Goal: Information Seeking & Learning: Learn about a topic

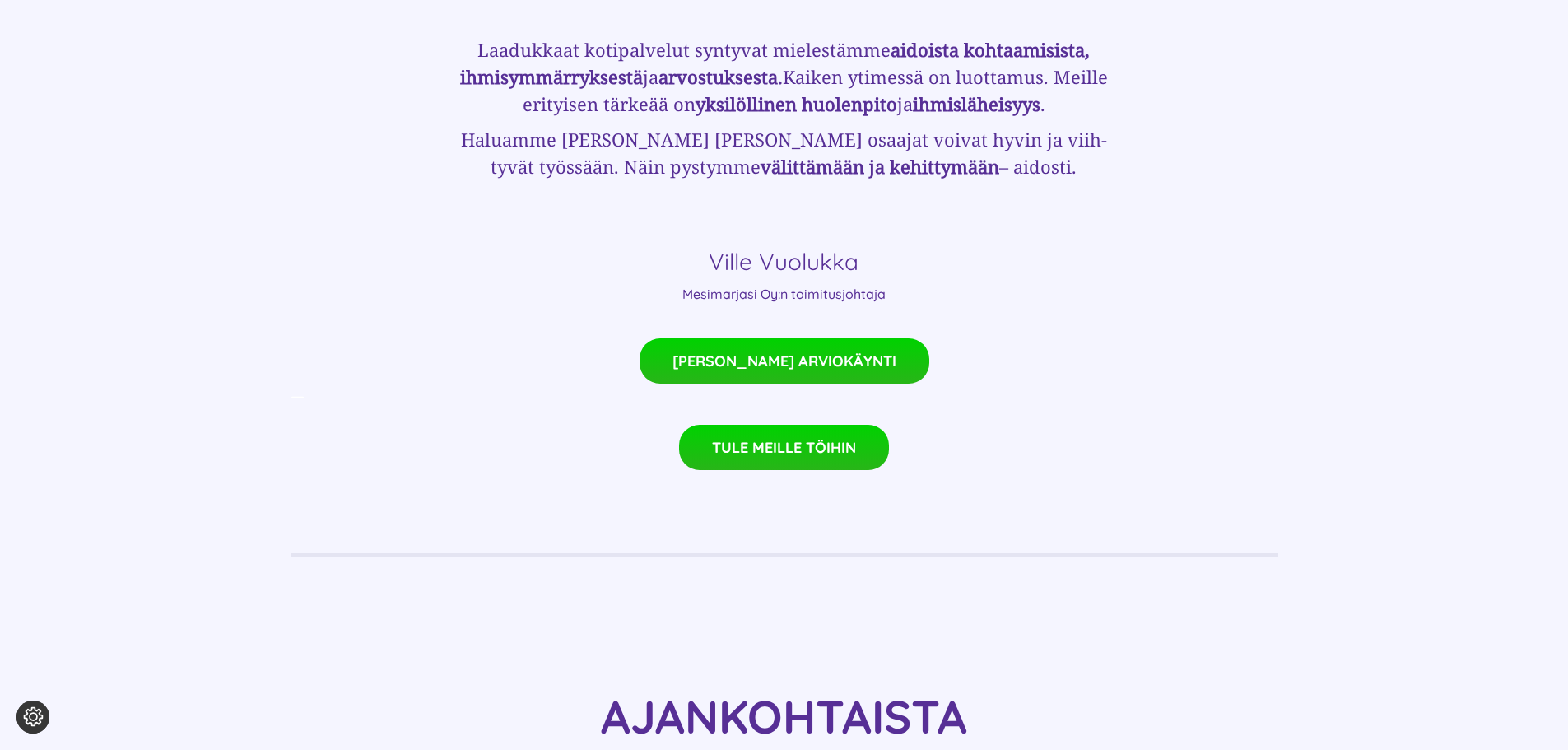
scroll to position [1316, 0]
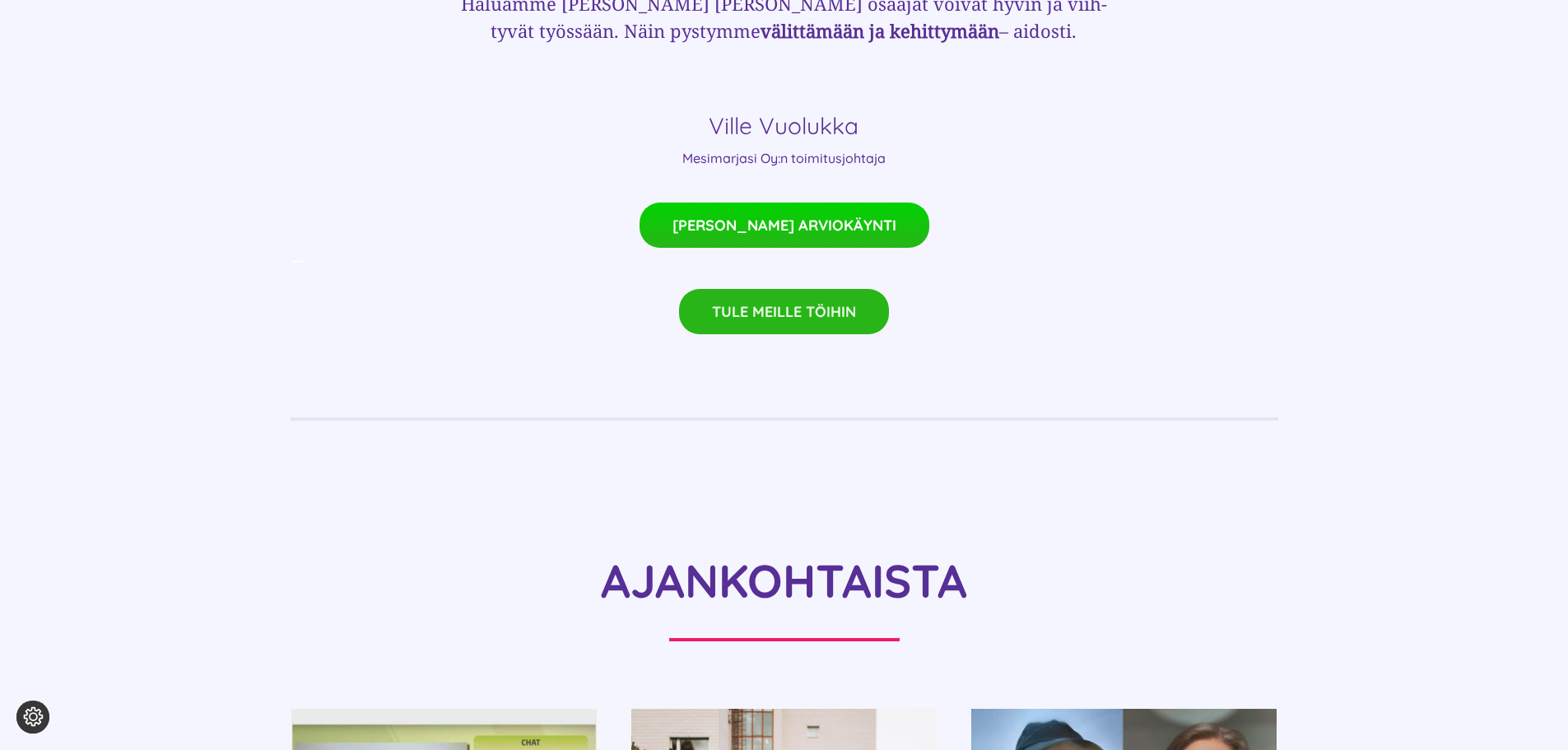
click at [757, 303] on span "TULE MEILLE TÖIHIN" at bounding box center [784, 311] width 144 height 17
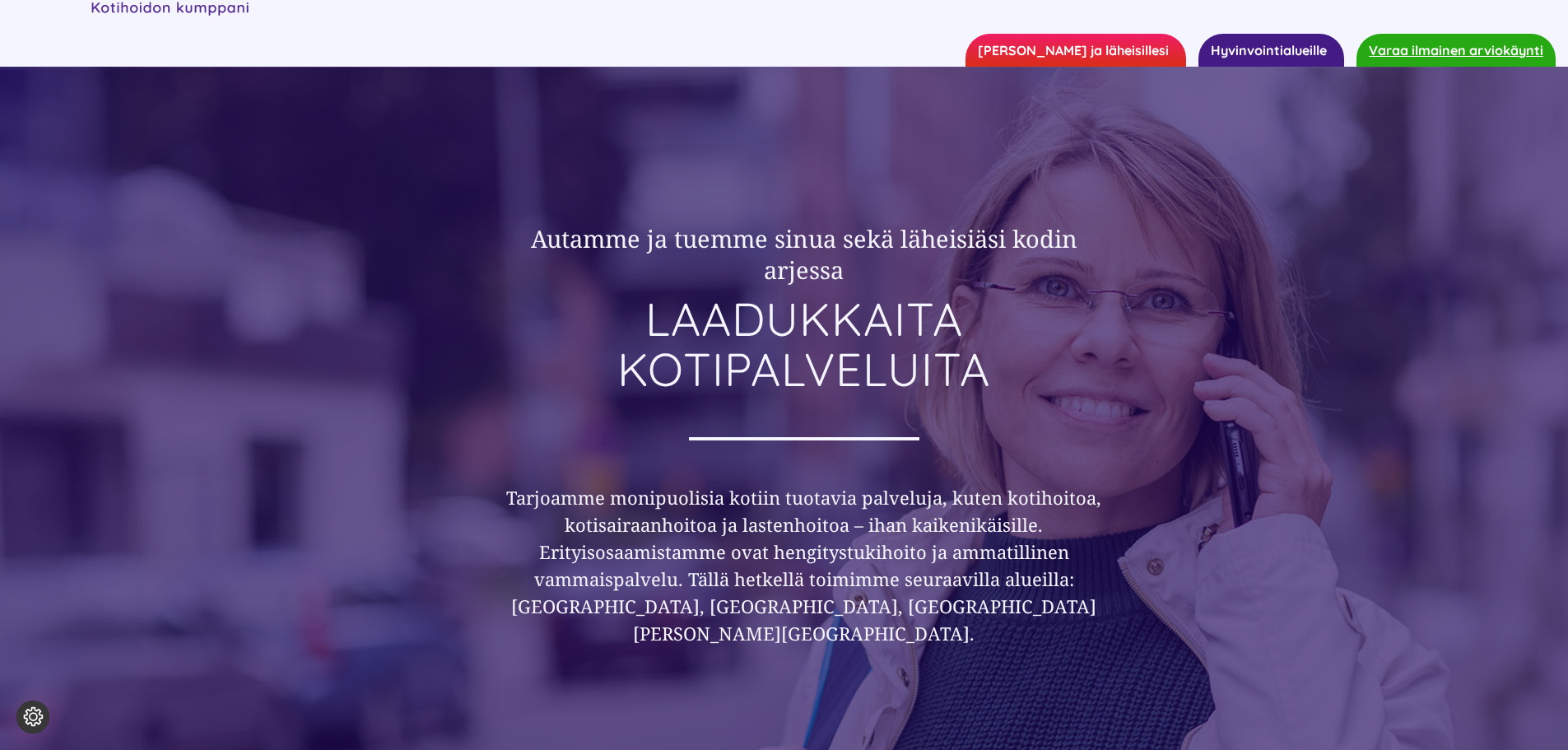
scroll to position [0, 0]
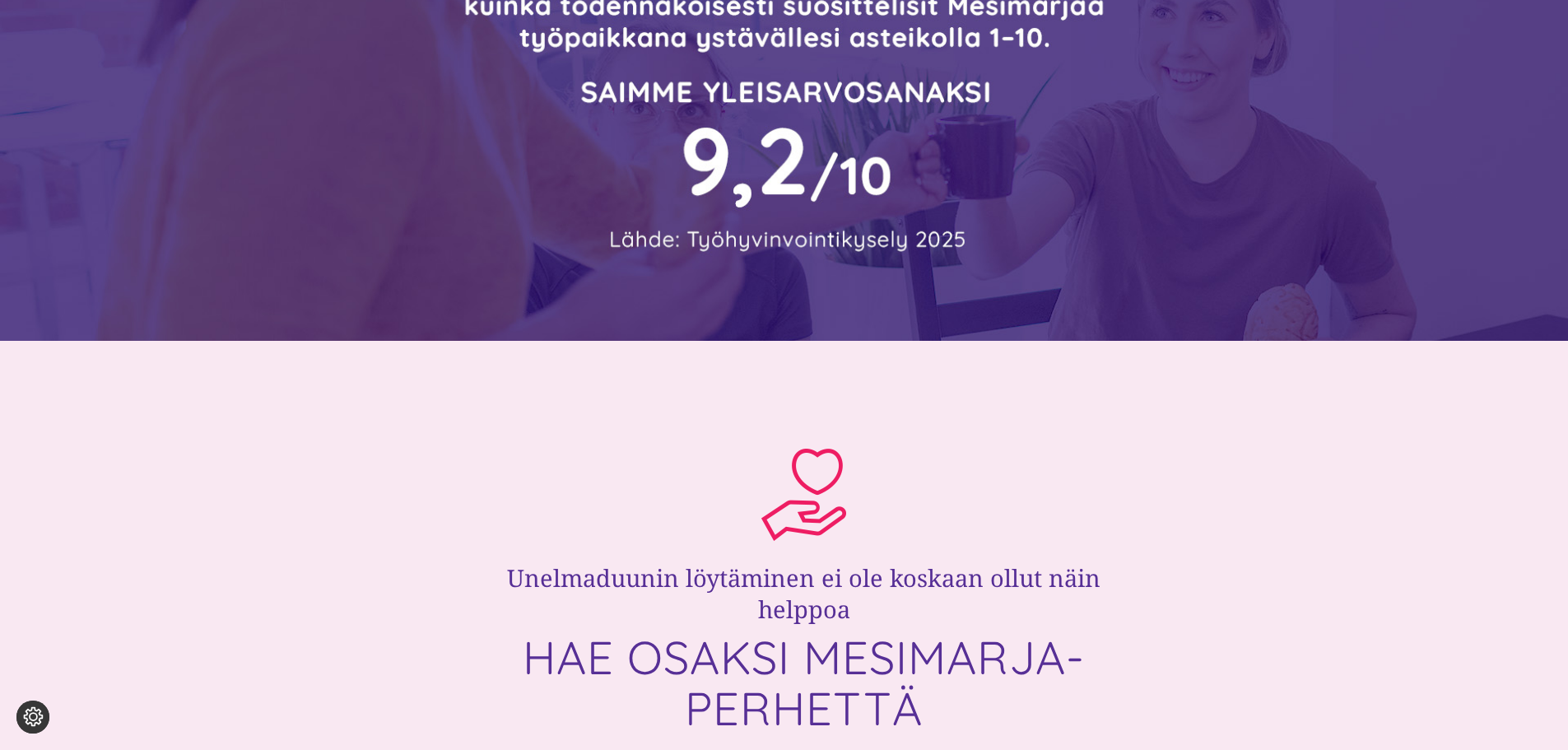
scroll to position [82, 0]
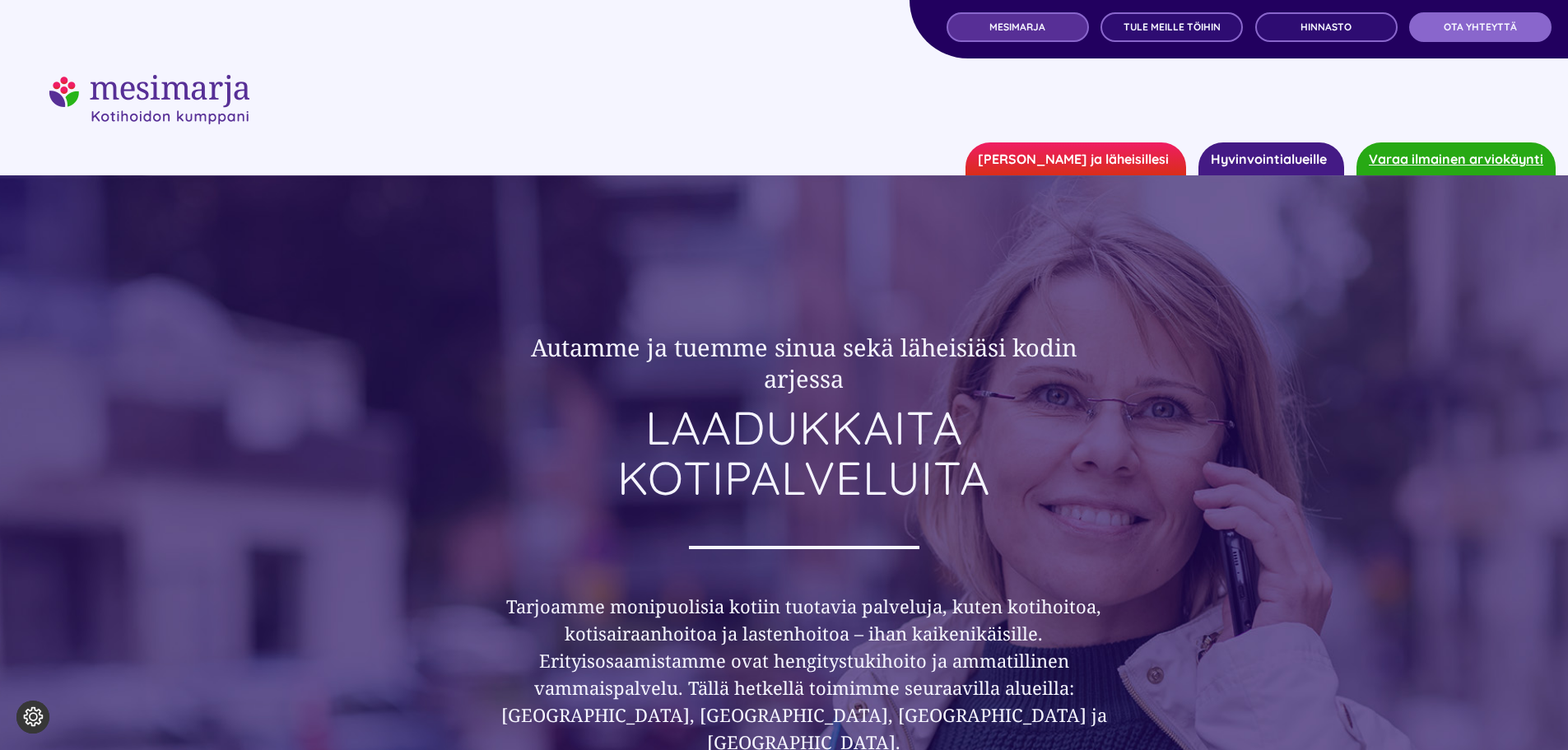
click at [994, 30] on span "MESIMARJA" at bounding box center [1017, 27] width 56 height 12
click at [1107, 161] on link "[PERSON_NAME] ja läheisillesi" at bounding box center [1075, 159] width 220 height 33
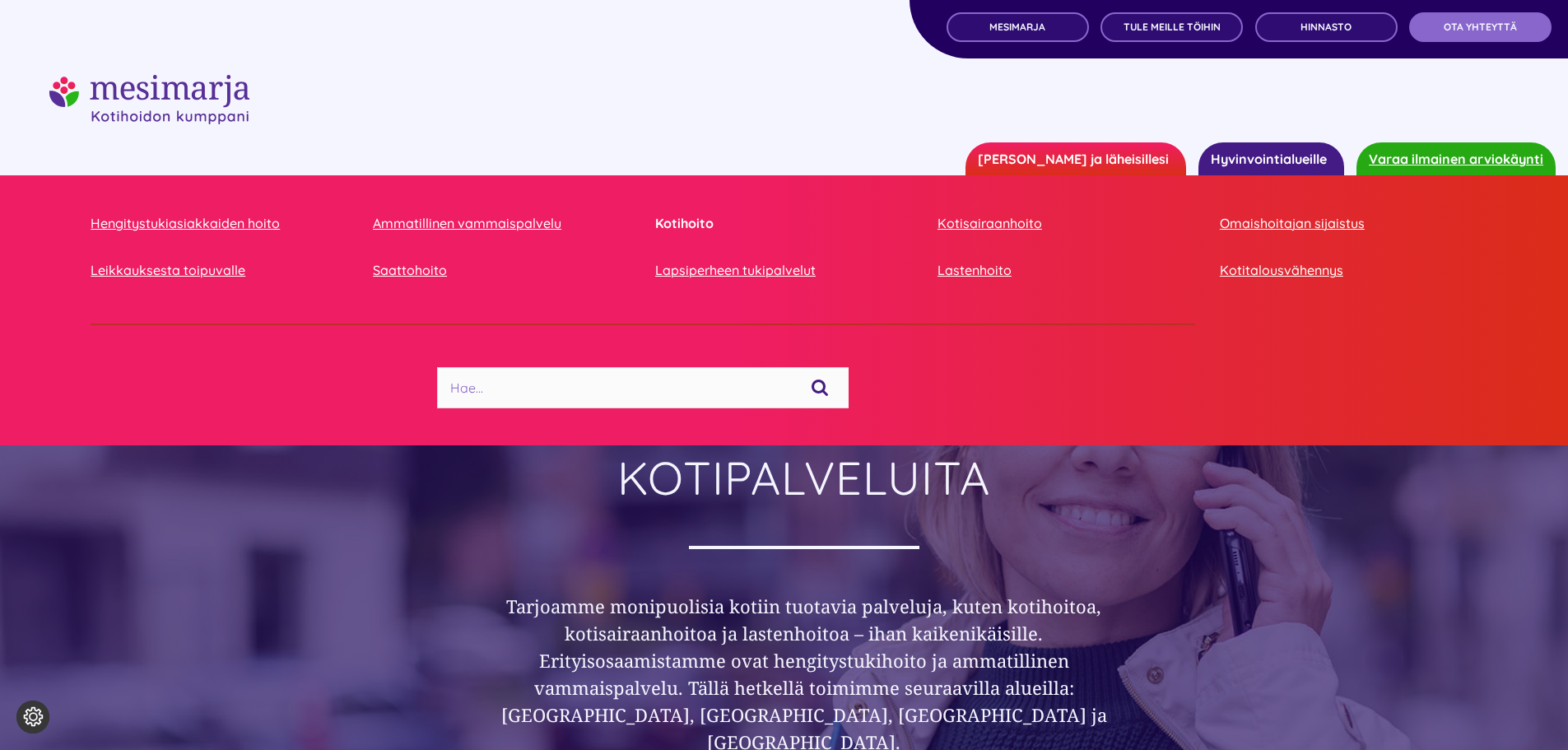
click at [692, 220] on link "Kotihoito" at bounding box center [784, 223] width 257 height 22
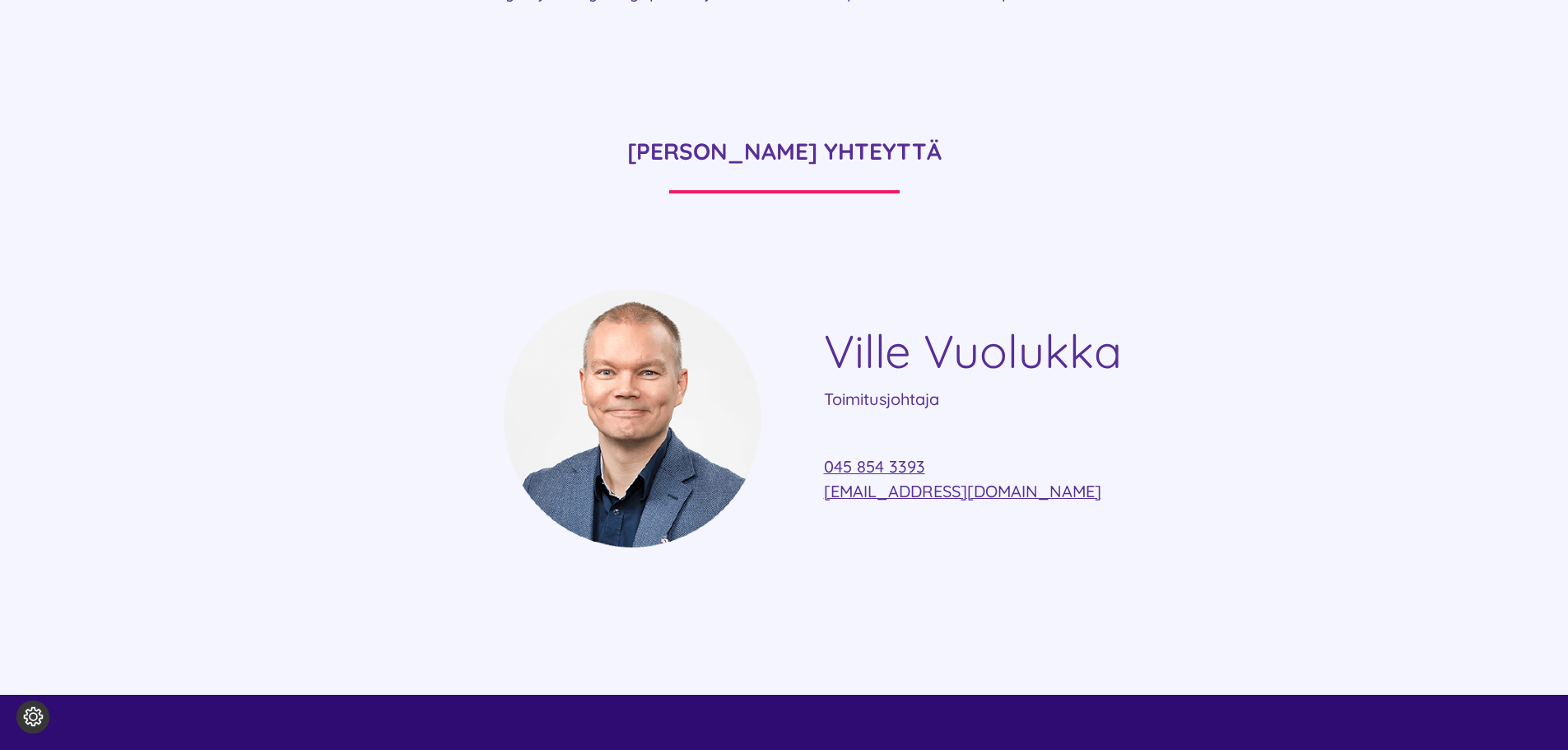
scroll to position [4114, 0]
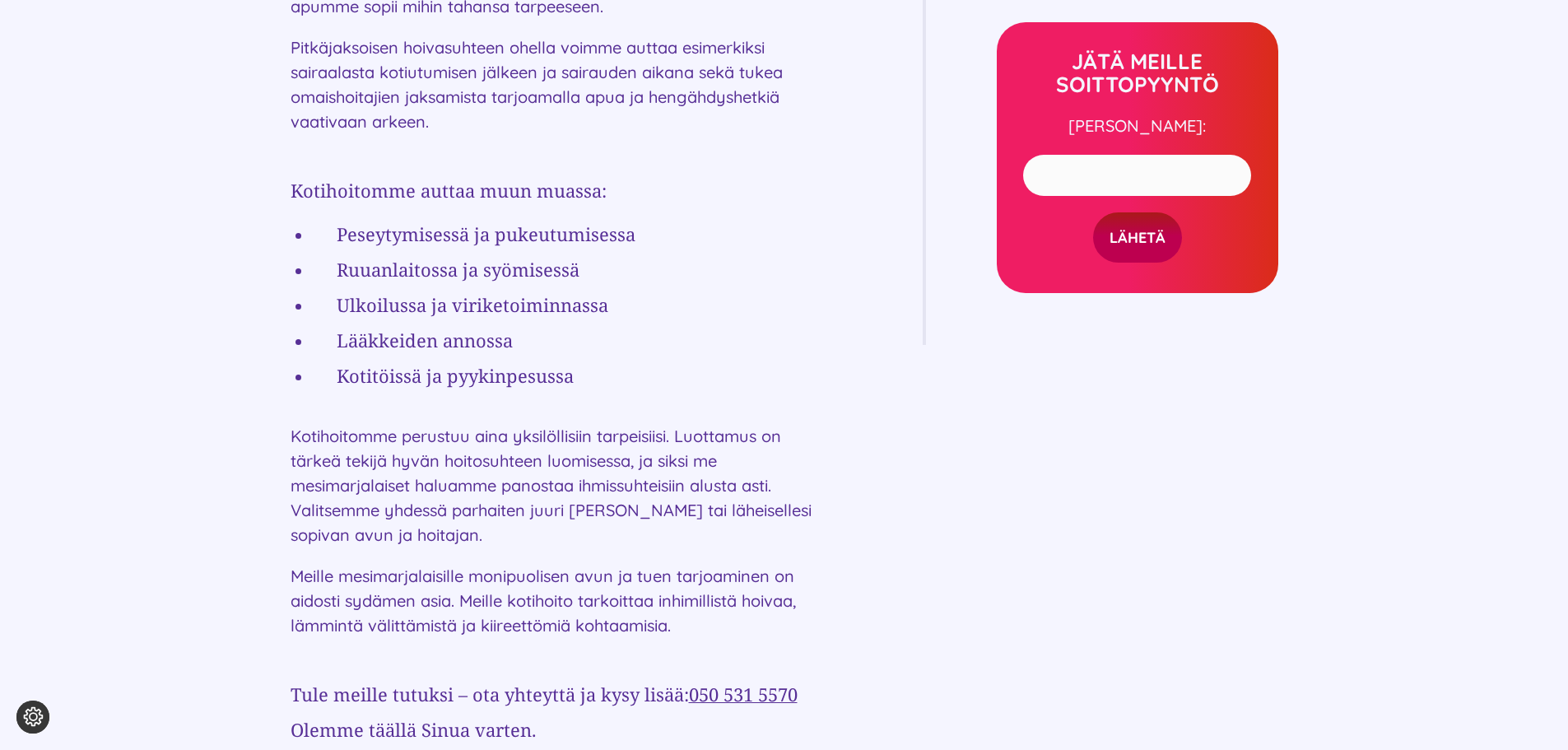
scroll to position [905, 0]
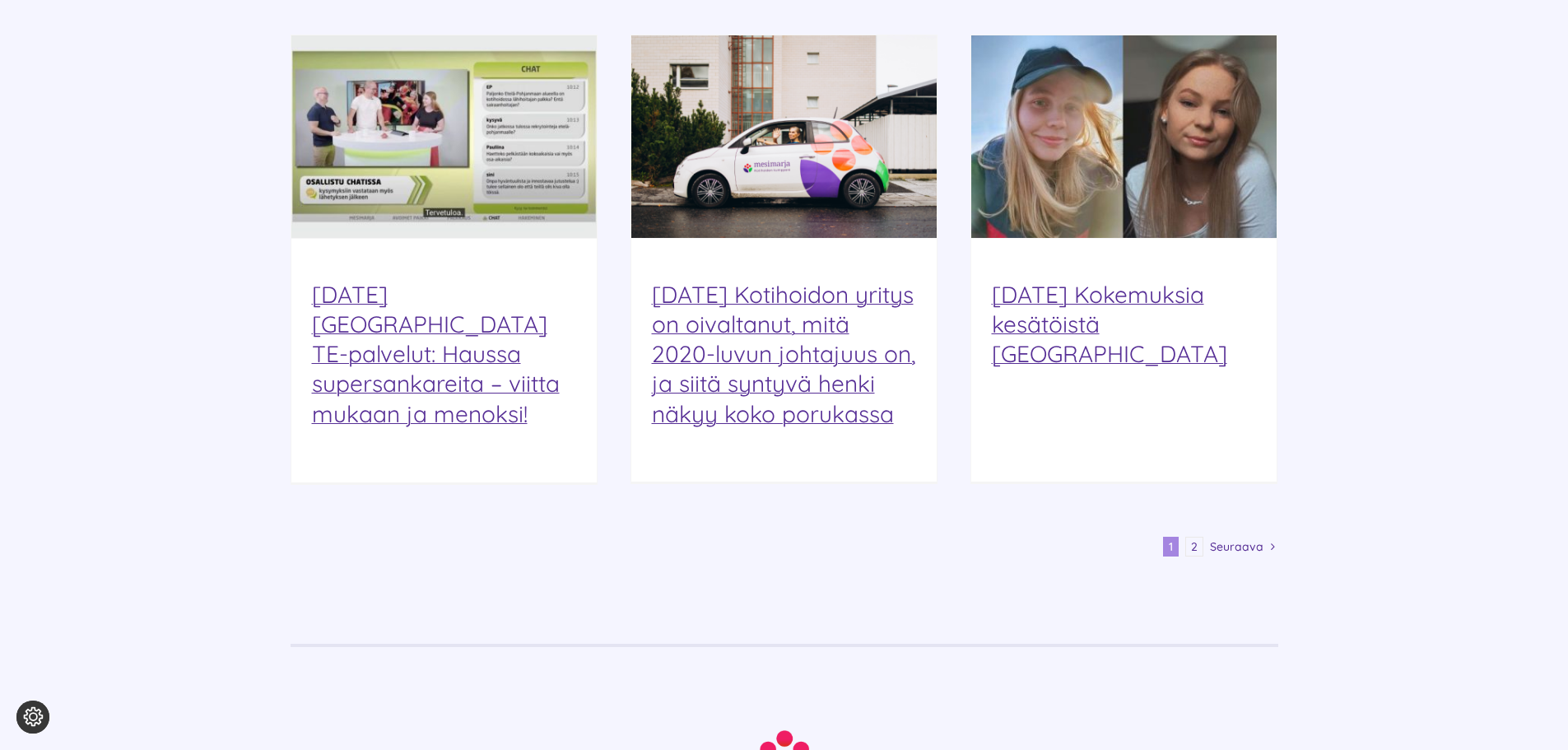
scroll to position [1975, 0]
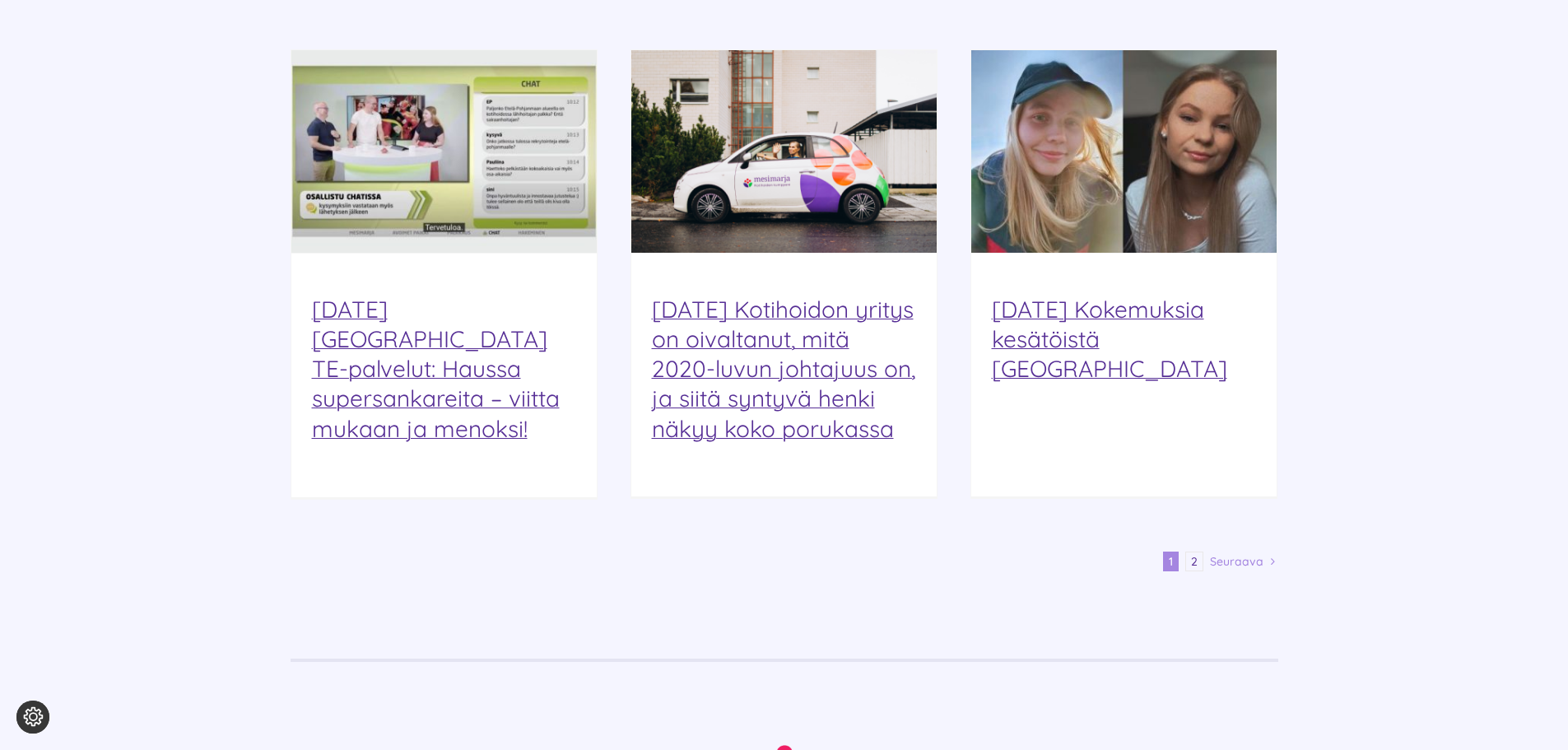
click at [1263, 549] on link "Seuraava" at bounding box center [1237, 561] width 54 height 25
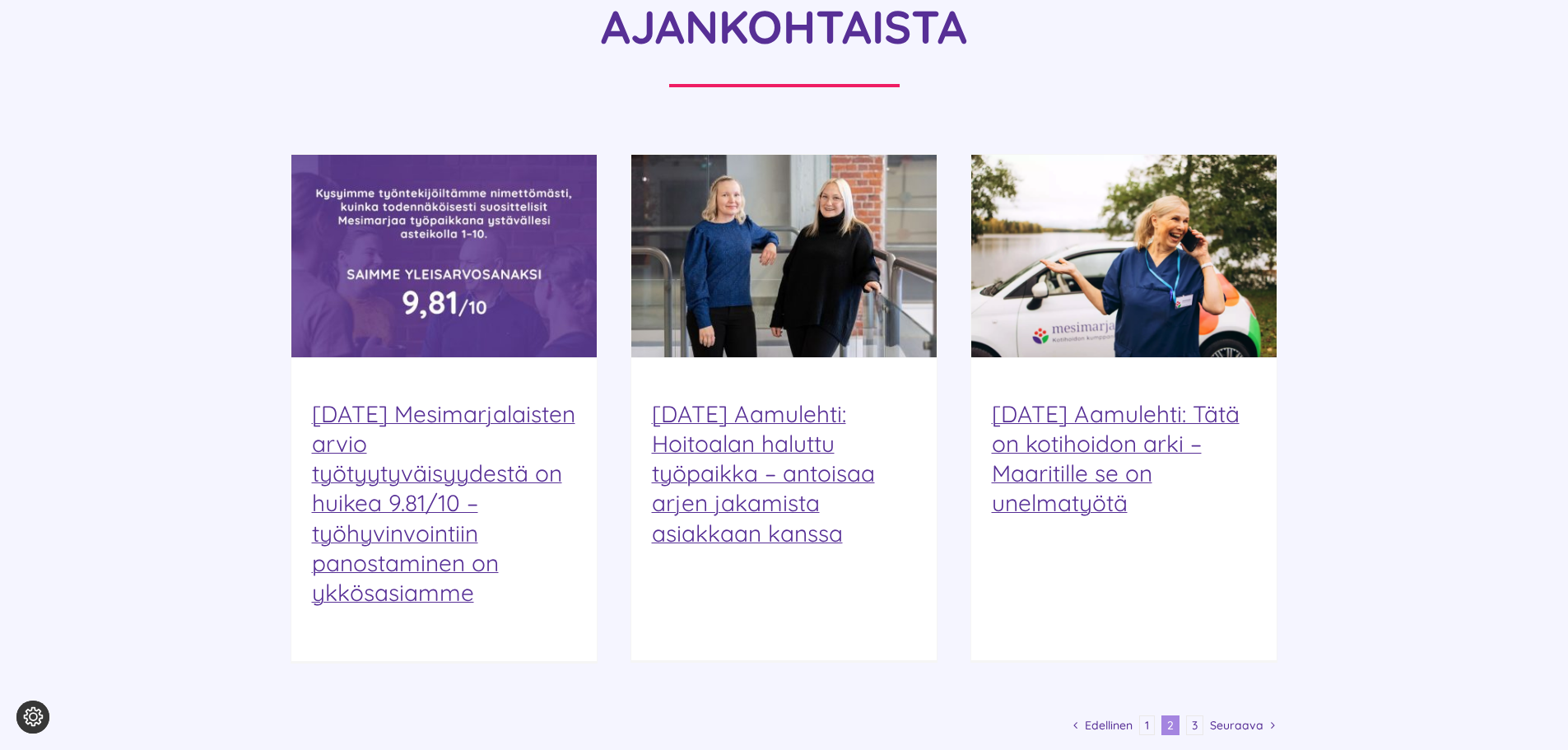
scroll to position [1892, 0]
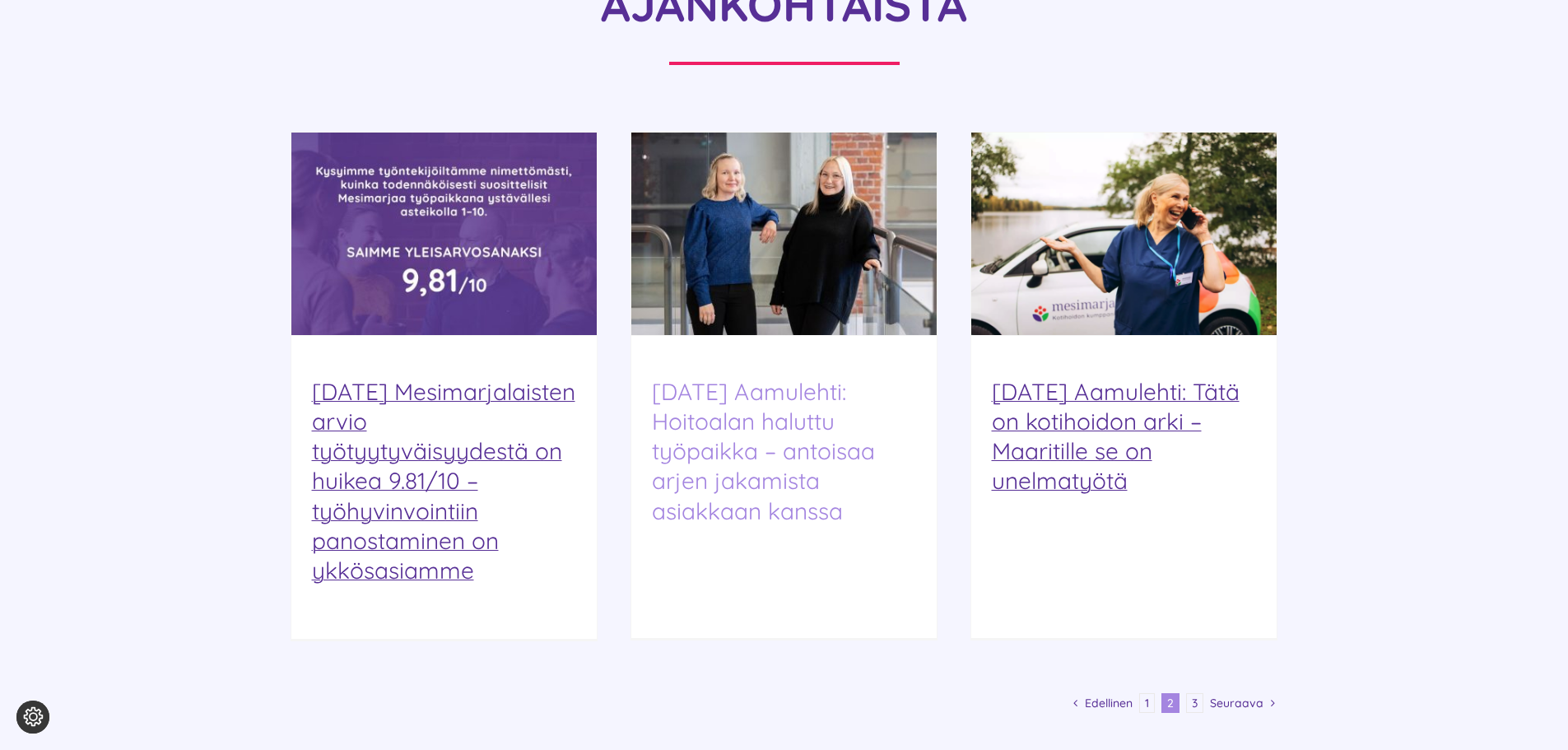
click at [830, 377] on link "[DATE] Aamulehti: Hoitoalan haluttu työpaikka – antoisaa arjen jakamista asiakk…" at bounding box center [763, 451] width 223 height 148
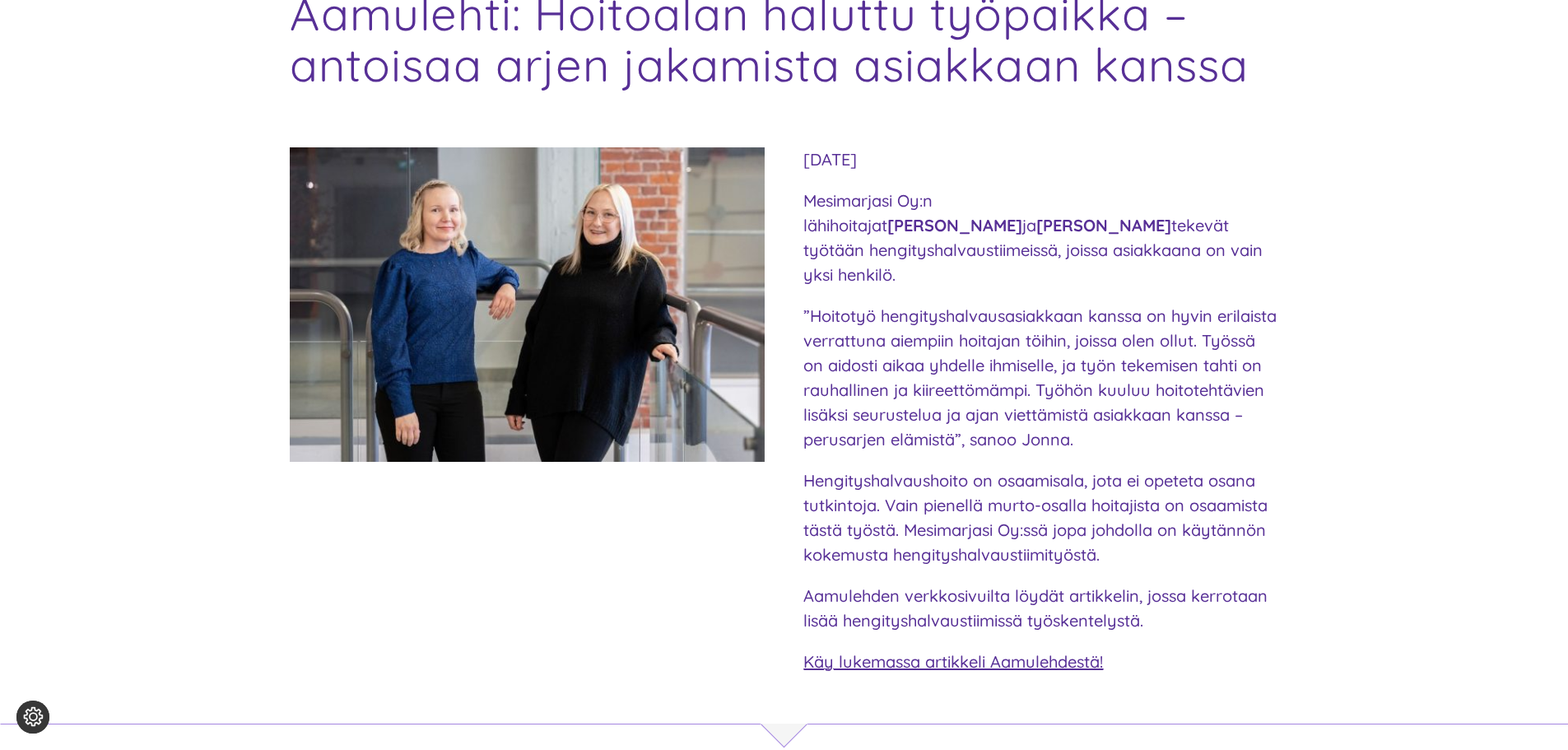
scroll to position [246, 0]
